Goal: Task Accomplishment & Management: Use online tool/utility

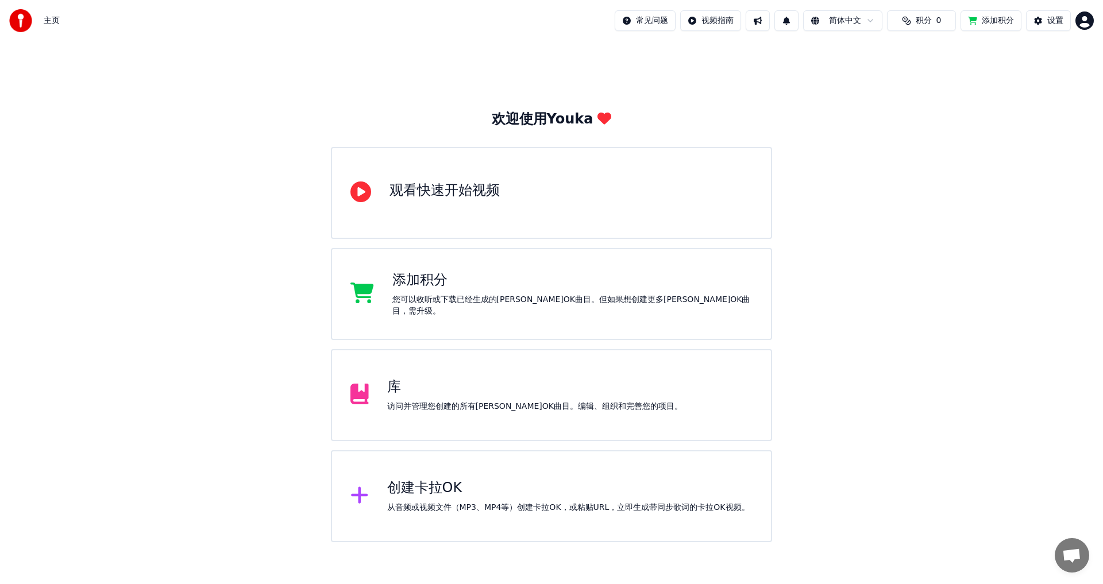
click at [412, 487] on div "创建卡拉OK" at bounding box center [568, 488] width 362 height 18
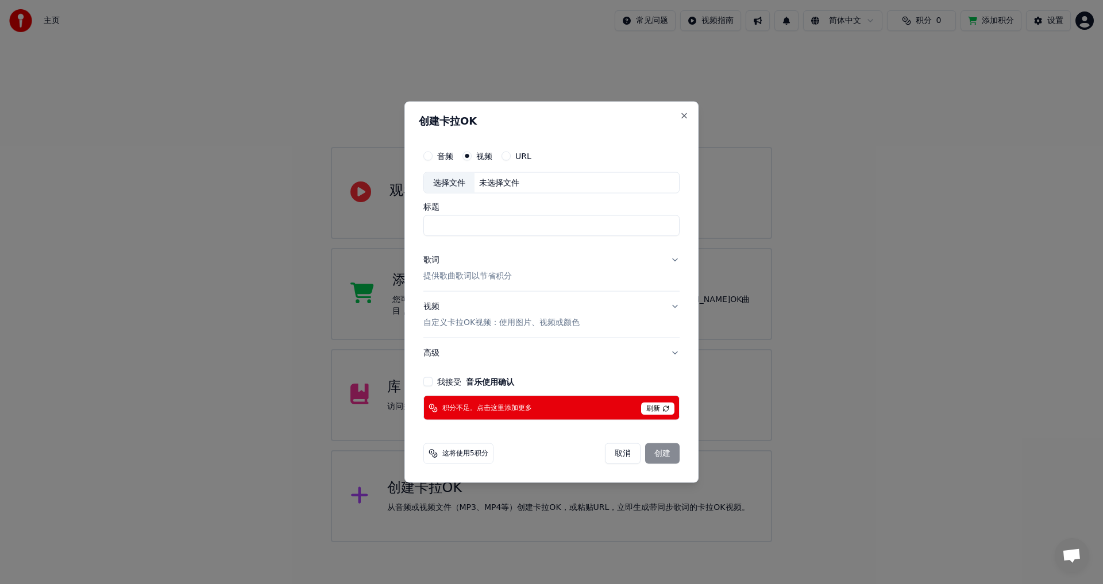
click at [449, 186] on div "选择文件" at bounding box center [449, 182] width 51 height 21
type input "**********"
click at [553, 267] on button "歌词 提供歌曲歌词以节省积分" at bounding box center [551, 268] width 256 height 46
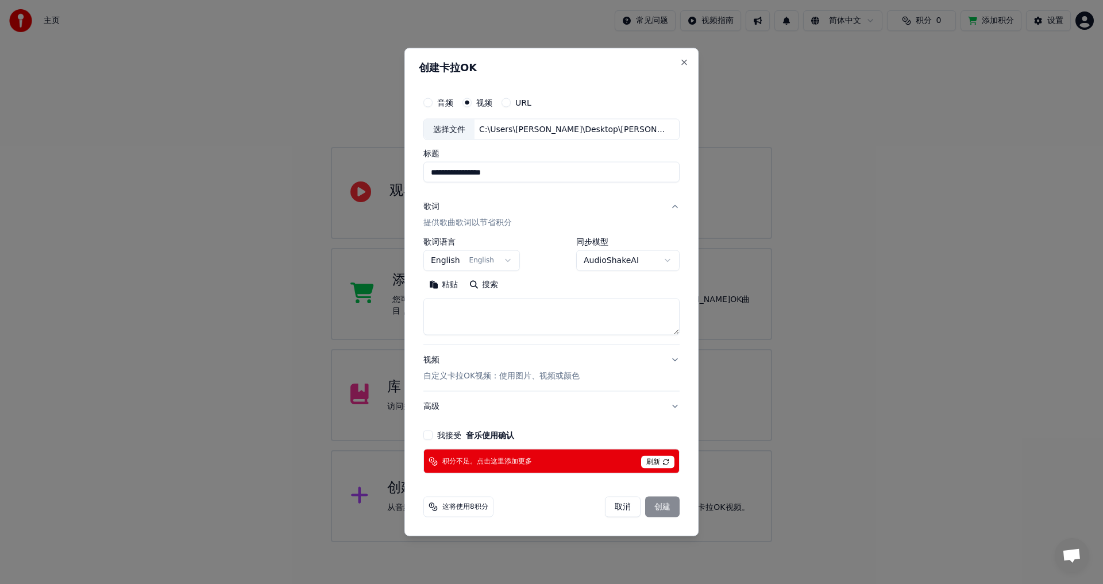
click at [481, 268] on button "English English" at bounding box center [471, 260] width 97 height 21
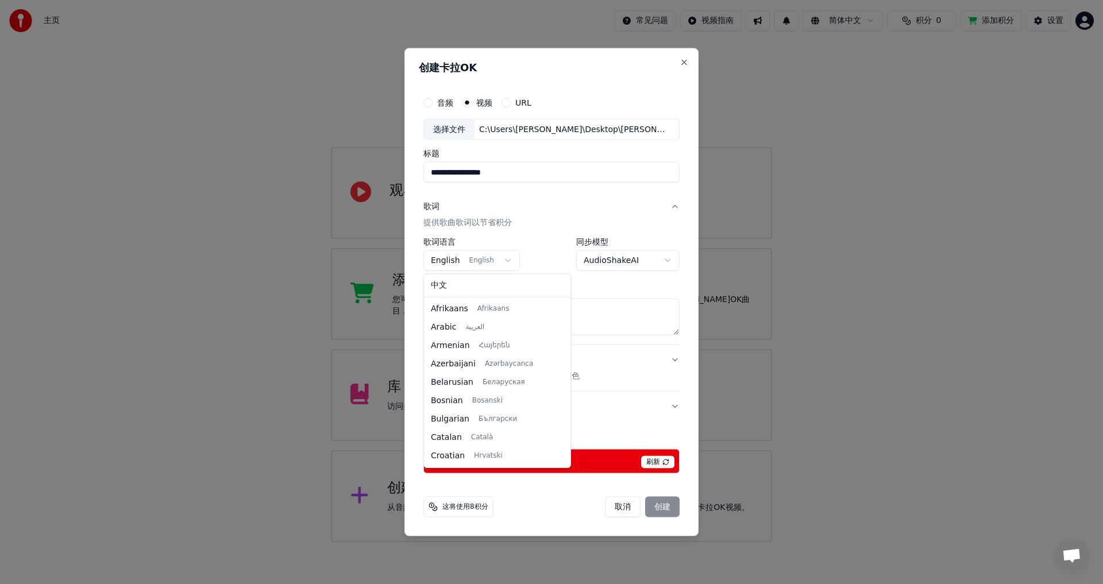
scroll to position [74, 0]
select select "**"
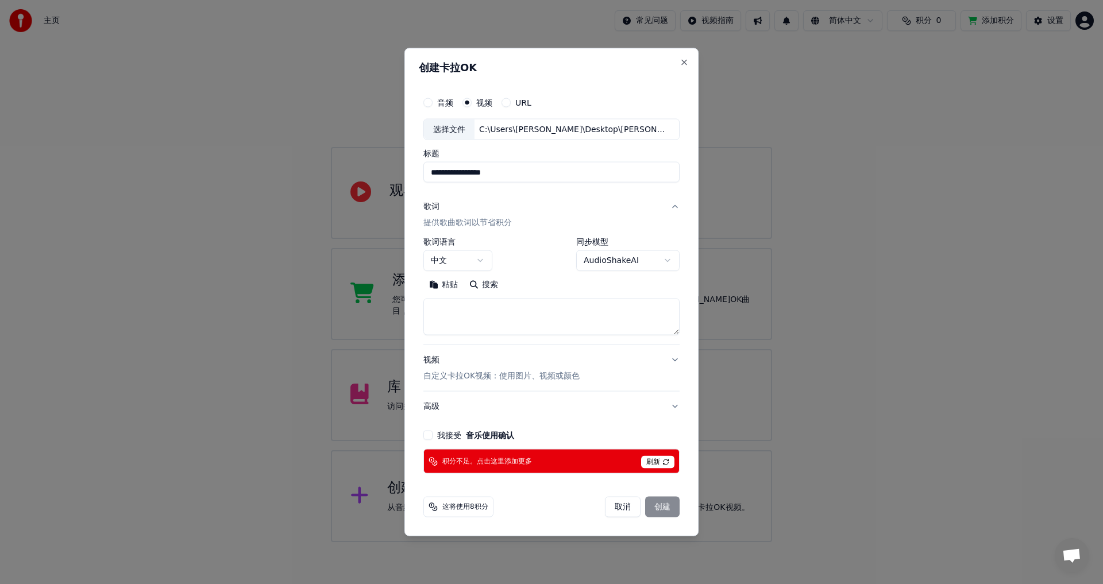
click at [430, 436] on button "我接受 音乐使用确认" at bounding box center [427, 435] width 9 height 9
select select
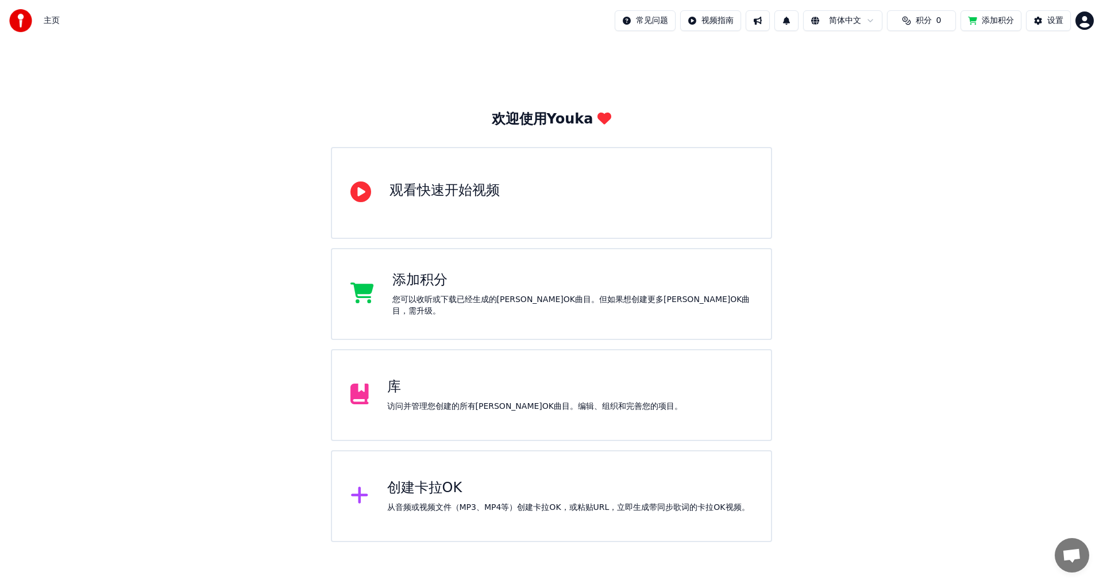
click at [916, 25] on span "积分" at bounding box center [924, 20] width 16 height 11
click at [913, 83] on button "刷新" at bounding box center [912, 86] width 45 height 21
